Goal: Information Seeking & Learning: Find specific fact

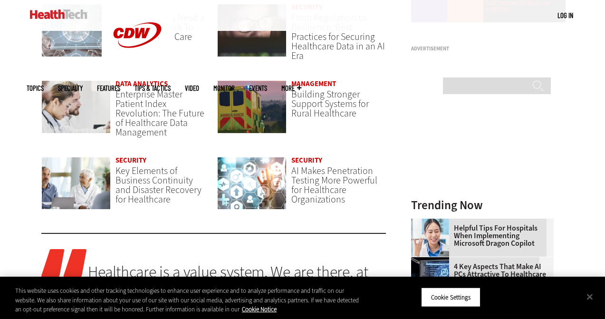
scroll to position [760, 0]
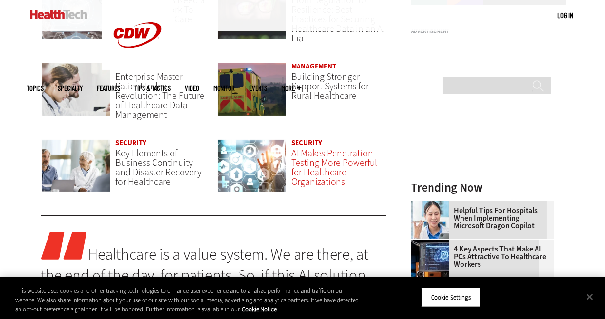
click at [306, 161] on span "AI Makes Penetration Testing More Powerful for Healthcare Organizations" at bounding box center [334, 167] width 86 height 41
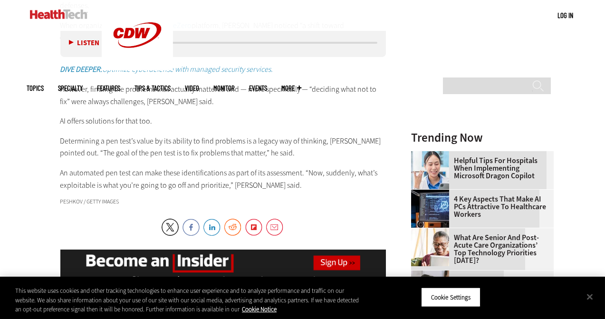
scroll to position [1187, 0]
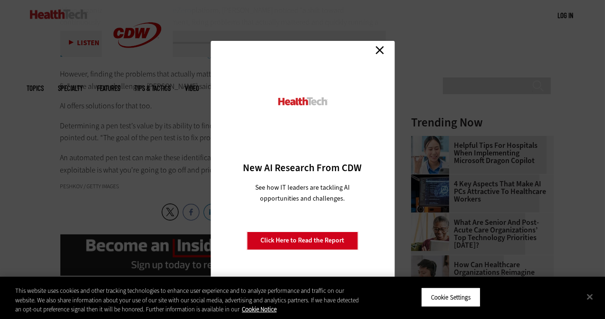
click at [379, 50] on link "Close" at bounding box center [379, 50] width 14 height 14
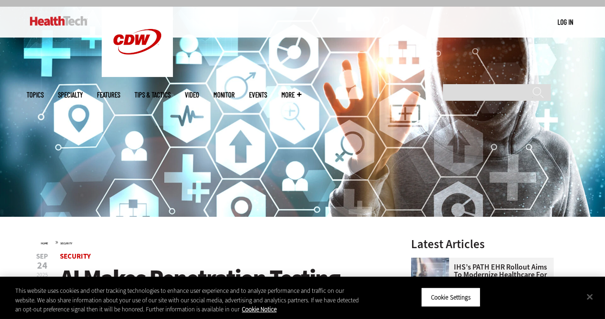
scroll to position [0, 0]
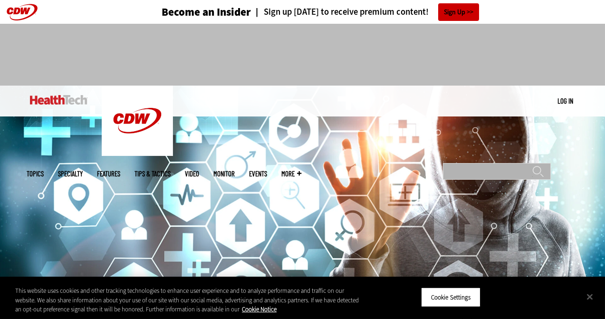
click at [468, 163] on input "Search" at bounding box center [497, 171] width 108 height 17
type input "*******"
click at [532, 165] on input "******" at bounding box center [537, 174] width 11 height 19
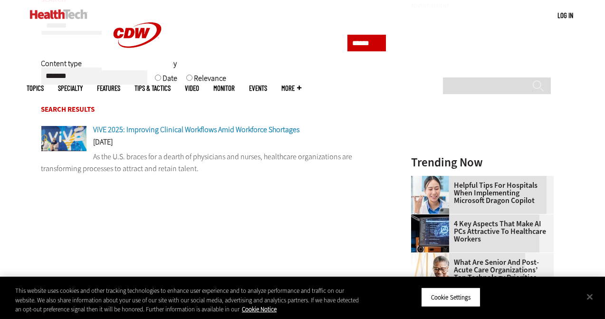
scroll to position [142, 0]
click at [207, 130] on span "ViVE 2025: Improving Clinical Workflows Amid Workforce Shortages" at bounding box center [197, 129] width 206 height 10
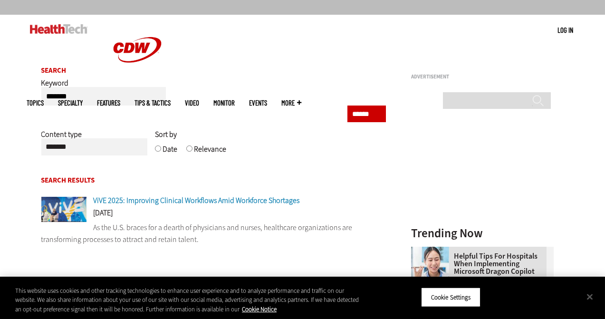
scroll to position [0, 0]
